Goal: Information Seeking & Learning: Stay updated

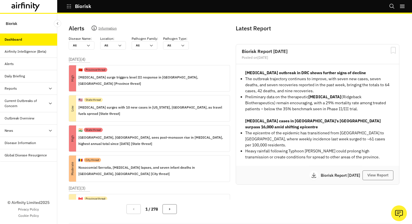
click at [32, 62] on div "Alerts" at bounding box center [31, 63] width 53 height 5
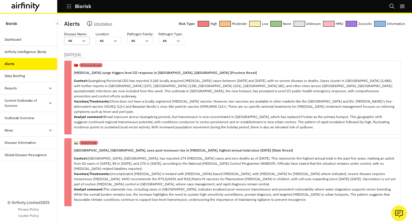
click at [86, 39] on icon at bounding box center [84, 41] width 5 height 5
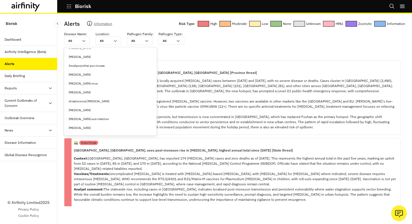
scroll to position [2287, 0]
